Goal: Task Accomplishment & Management: Use online tool/utility

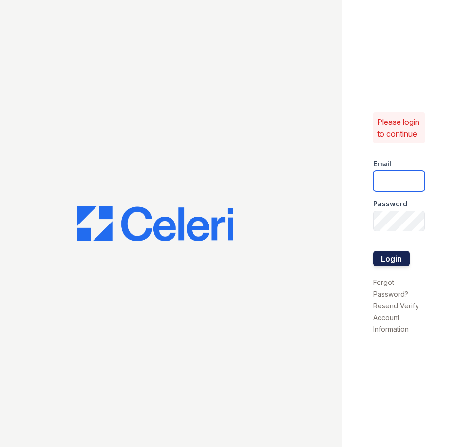
type input "bjohnson@trinity-pm.com"
click at [389, 258] on button "Login" at bounding box center [391, 259] width 37 height 16
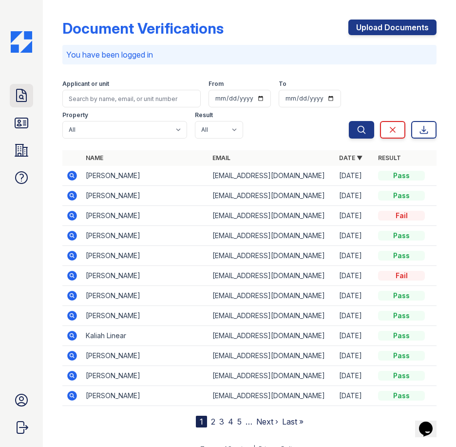
click at [18, 94] on icon at bounding box center [22, 96] width 16 height 16
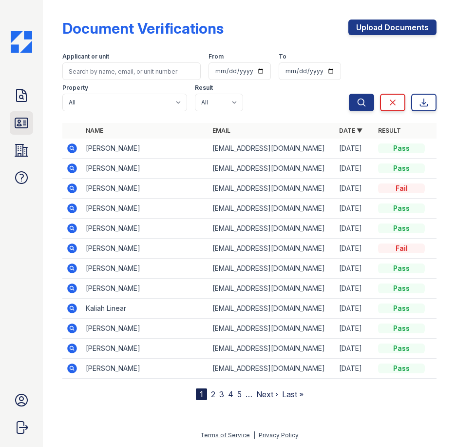
click at [17, 132] on link "ID Verifications" at bounding box center [21, 122] width 23 height 23
